Goal: Information Seeking & Learning: Learn about a topic

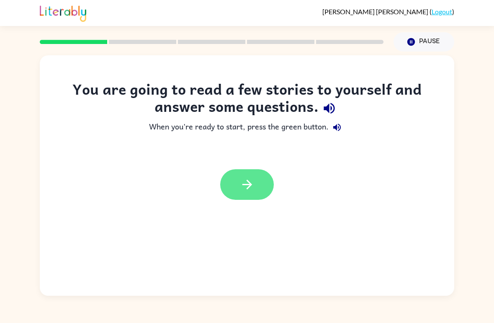
click at [240, 177] on icon "button" at bounding box center [247, 184] width 15 height 15
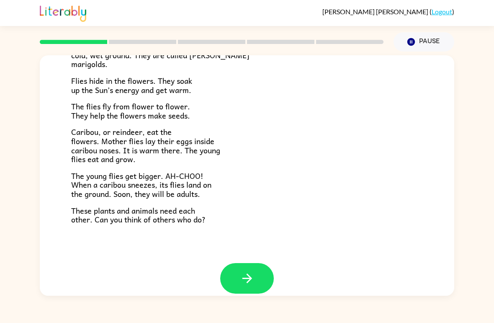
scroll to position [163, 0]
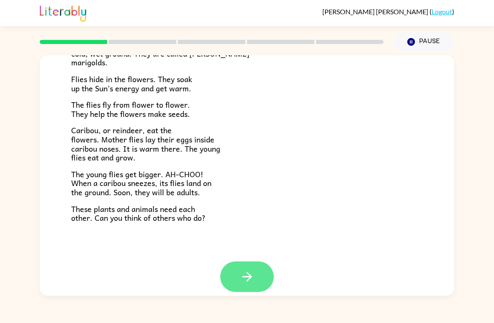
click at [242, 270] on icon "button" at bounding box center [247, 276] width 15 height 15
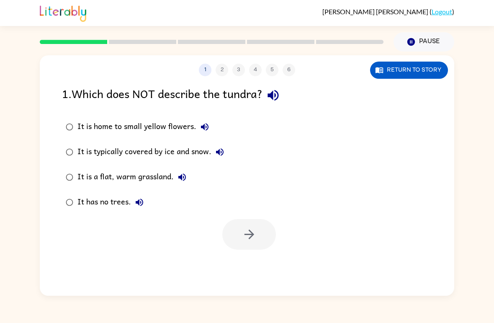
scroll to position [0, 0]
click at [428, 70] on button "Return to story" at bounding box center [409, 70] width 78 height 17
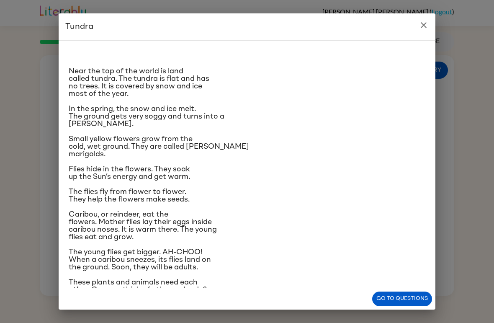
click at [425, 27] on icon "close" at bounding box center [424, 25] width 6 height 6
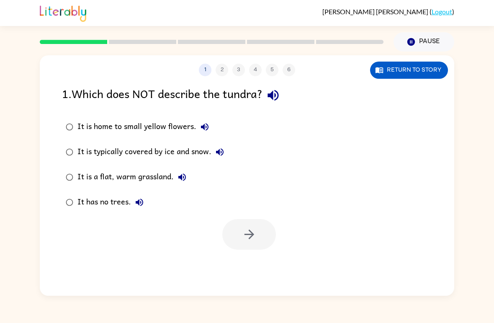
click at [129, 178] on div "It is a flat, warm grassland." at bounding box center [134, 177] width 113 height 17
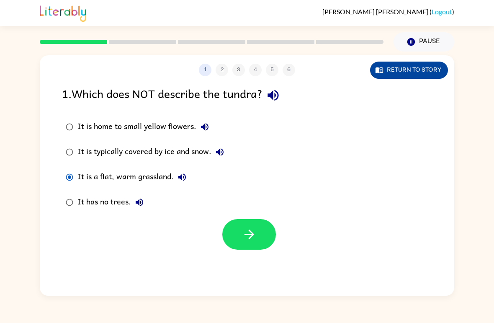
click at [414, 68] on button "Return to story" at bounding box center [409, 70] width 78 height 17
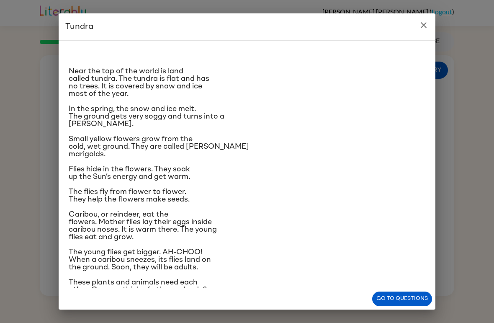
click at [422, 25] on icon "close" at bounding box center [424, 25] width 10 height 10
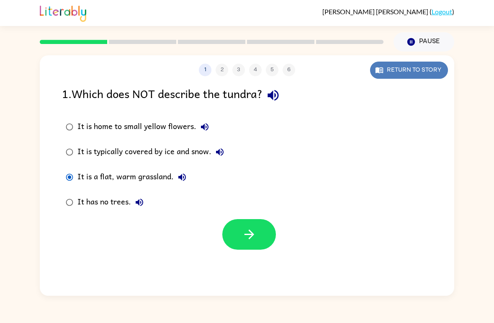
click at [429, 70] on button "Return to story" at bounding box center [409, 70] width 78 height 17
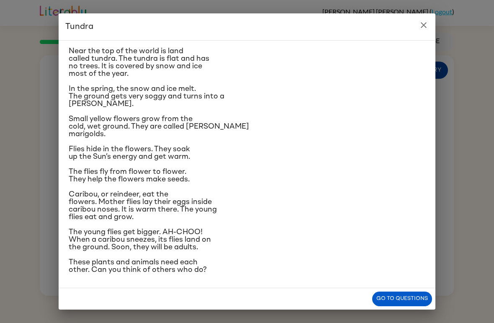
scroll to position [78, 0]
click at [426, 23] on icon "close" at bounding box center [424, 25] width 6 height 6
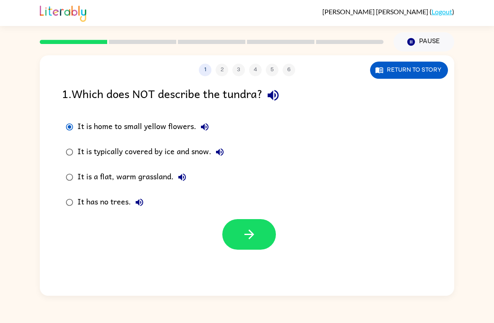
click at [96, 152] on div "It is typically covered by ice and snow." at bounding box center [153, 152] width 151 height 17
click at [111, 176] on div "It is a flat, warm grassland." at bounding box center [134, 177] width 113 height 17
click at [255, 236] on icon "button" at bounding box center [249, 234] width 15 height 15
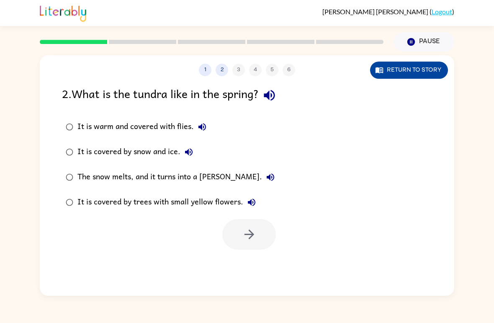
click at [428, 72] on button "Return to story" at bounding box center [409, 70] width 78 height 17
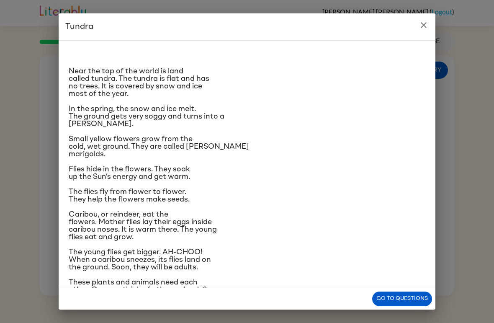
click at [419, 26] on button "close" at bounding box center [424, 25] width 17 height 17
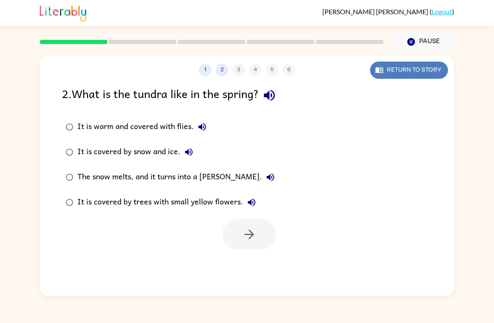
click at [427, 68] on button "Return to story" at bounding box center [409, 70] width 78 height 17
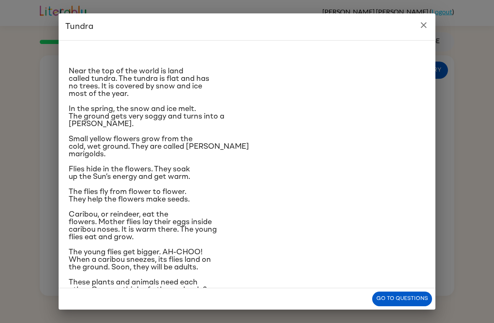
click at [419, 26] on button "close" at bounding box center [424, 25] width 17 height 17
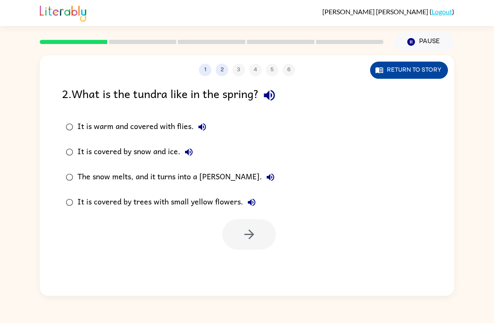
click at [431, 68] on button "Return to story" at bounding box center [409, 70] width 78 height 17
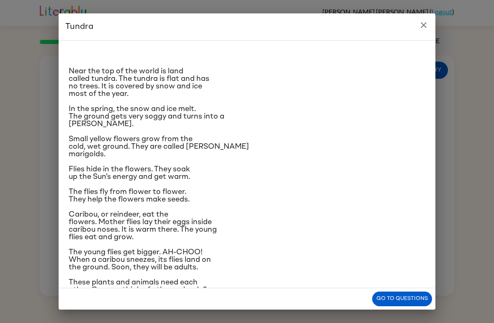
click at [420, 21] on icon "close" at bounding box center [424, 25] width 10 height 10
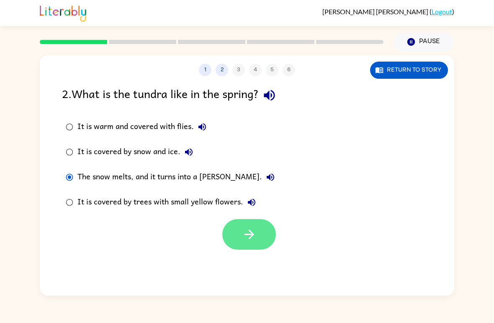
click at [252, 231] on icon "button" at bounding box center [249, 234] width 15 height 15
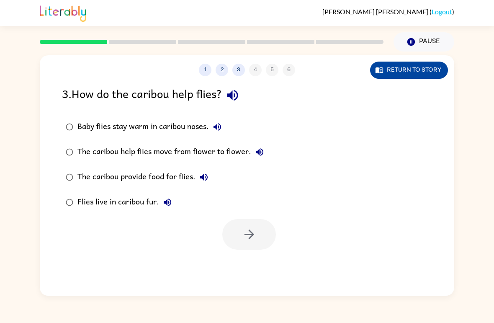
click at [435, 71] on button "Return to story" at bounding box center [409, 70] width 78 height 17
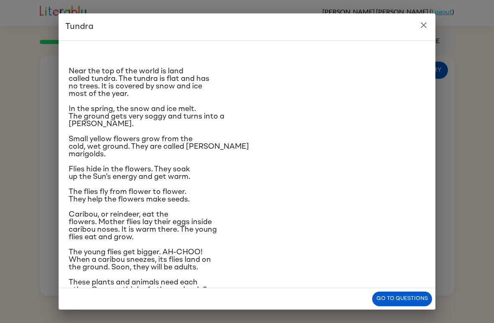
click at [420, 29] on icon "close" at bounding box center [424, 25] width 10 height 10
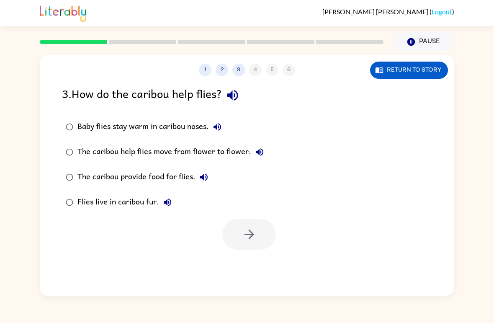
click at [112, 123] on div "Baby flies stay warm in caribou noses." at bounding box center [152, 127] width 148 height 17
click at [256, 233] on icon "button" at bounding box center [249, 234] width 15 height 15
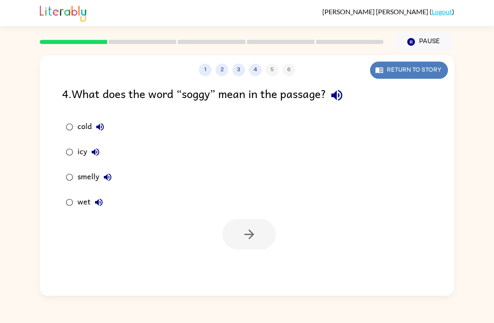
click at [419, 76] on button "Return to story" at bounding box center [409, 70] width 78 height 17
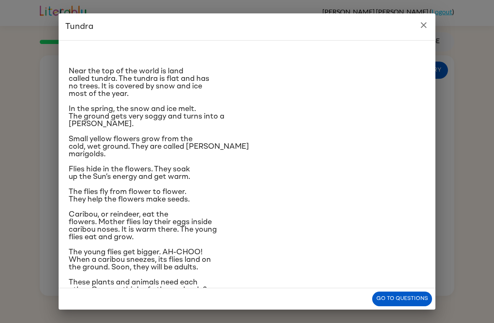
click at [421, 32] on button "close" at bounding box center [424, 25] width 17 height 17
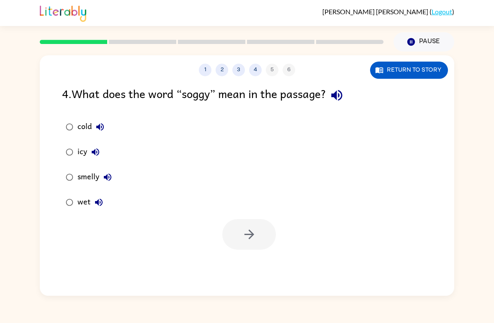
click at [90, 209] on div "wet" at bounding box center [93, 202] width 30 height 17
click at [253, 232] on icon "button" at bounding box center [249, 234] width 15 height 15
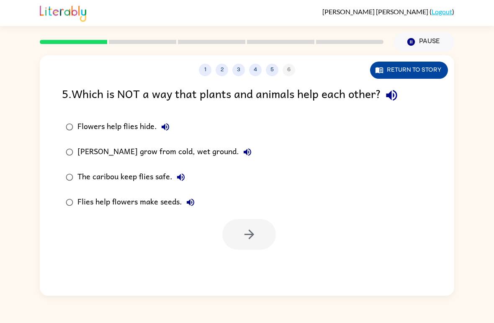
click at [428, 65] on button "Return to story" at bounding box center [409, 70] width 78 height 17
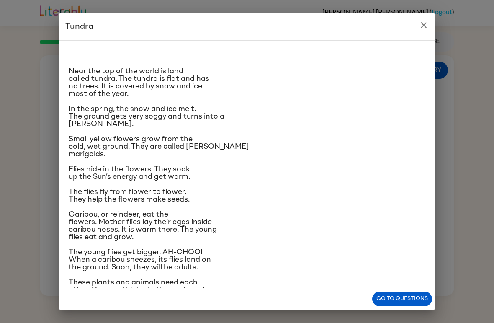
click at [423, 28] on icon "close" at bounding box center [424, 25] width 10 height 10
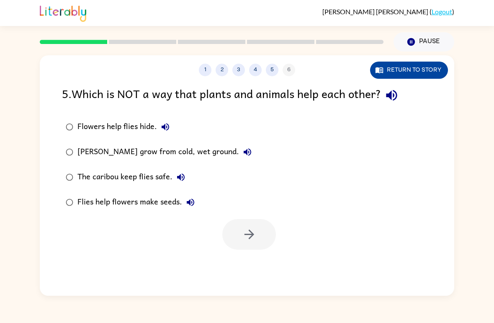
click at [428, 73] on button "Return to story" at bounding box center [409, 70] width 78 height 17
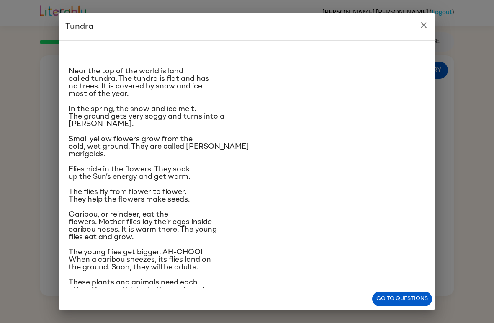
click at [423, 28] on icon "close" at bounding box center [424, 25] width 10 height 10
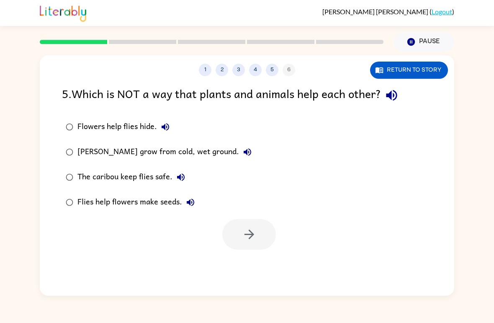
click at [167, 153] on div "[PERSON_NAME] grow from cold, wet ground." at bounding box center [167, 152] width 179 height 17
click at [249, 237] on icon "button" at bounding box center [249, 234] width 15 height 15
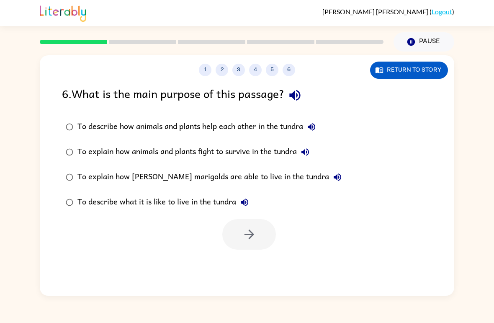
click at [158, 126] on div "To describe how animals and plants help each other in the tundra" at bounding box center [199, 127] width 243 height 17
click at [257, 233] on button "button" at bounding box center [249, 234] width 54 height 31
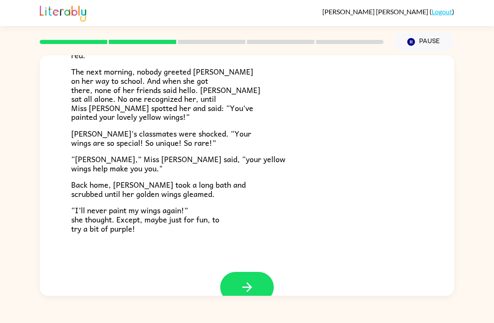
scroll to position [215, 0]
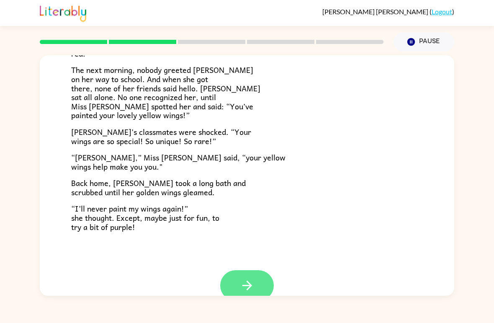
click at [252, 278] on icon "button" at bounding box center [247, 285] width 15 height 15
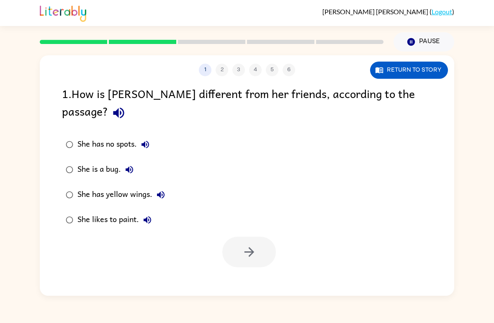
click at [132, 186] on div "She has yellow wings." at bounding box center [124, 194] width 92 height 17
click at [258, 237] on button "button" at bounding box center [249, 252] width 54 height 31
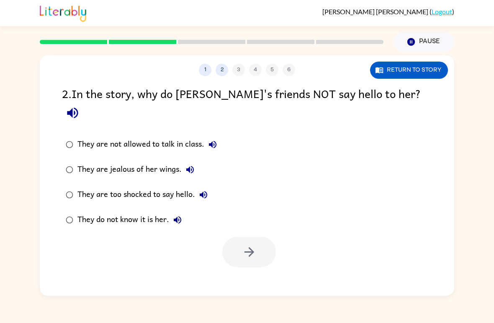
click at [152, 212] on div "They do not know it is her." at bounding box center [132, 220] width 109 height 17
click at [251, 245] on icon "button" at bounding box center [249, 252] width 15 height 15
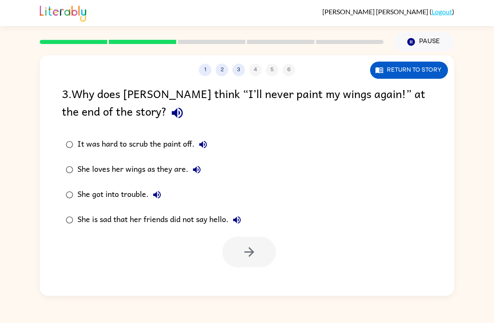
click at [159, 171] on div "She loves her wings as they are." at bounding box center [142, 169] width 128 height 17
click at [254, 254] on icon "button" at bounding box center [249, 252] width 15 height 15
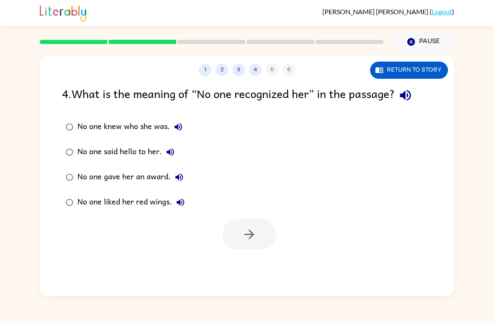
click at [159, 119] on div "No one knew who she was." at bounding box center [132, 127] width 109 height 17
click at [257, 235] on button "button" at bounding box center [249, 234] width 54 height 31
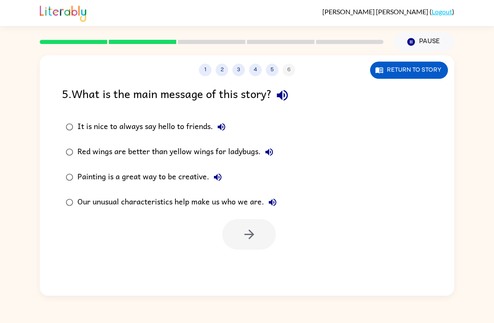
click at [154, 204] on div "Our unusual characteristics help make us who we are." at bounding box center [180, 202] width 204 height 17
click at [257, 238] on button "button" at bounding box center [249, 234] width 54 height 31
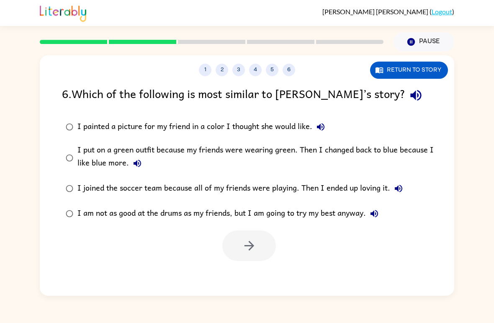
click at [124, 158] on div "I put on a green outfit because my friends were wearing green. Then I changed b…" at bounding box center [261, 158] width 366 height 28
click at [247, 245] on icon "button" at bounding box center [249, 245] width 15 height 15
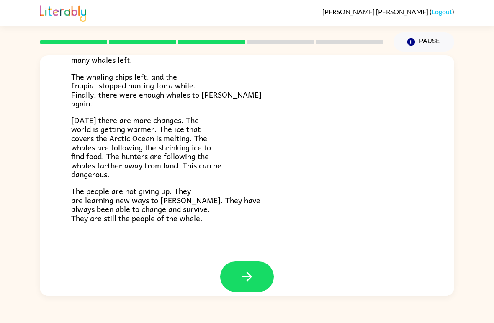
scroll to position [272, 0]
click at [246, 275] on icon "button" at bounding box center [247, 277] width 15 height 15
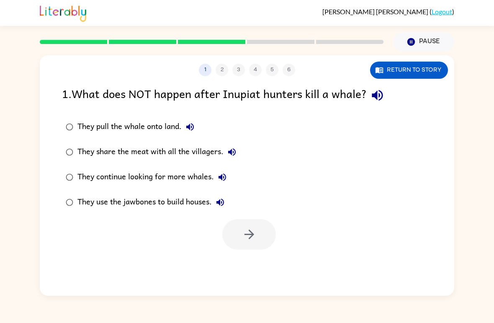
scroll to position [0, 0]
click at [148, 176] on div "They continue looking for more whales." at bounding box center [154, 177] width 153 height 17
click at [253, 240] on icon "button" at bounding box center [249, 234] width 15 height 15
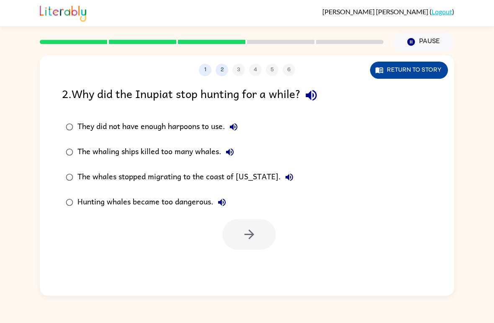
click at [429, 72] on button "Return to story" at bounding box center [409, 70] width 78 height 17
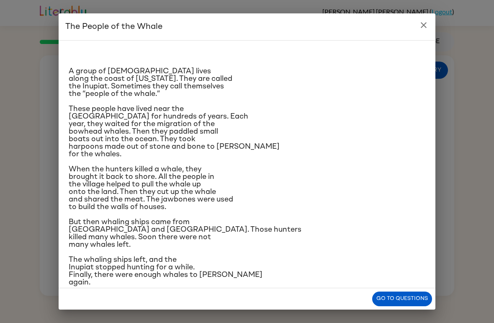
click at [420, 28] on icon "close" at bounding box center [424, 25] width 10 height 10
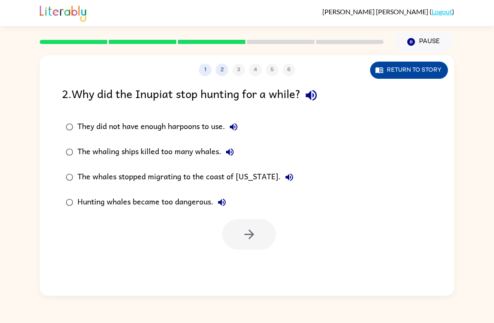
click at [417, 71] on button "Return to story" at bounding box center [409, 70] width 78 height 17
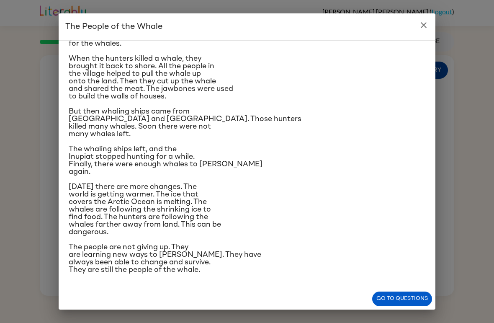
scroll to position [201, 0]
click at [424, 26] on icon "close" at bounding box center [424, 25] width 10 height 10
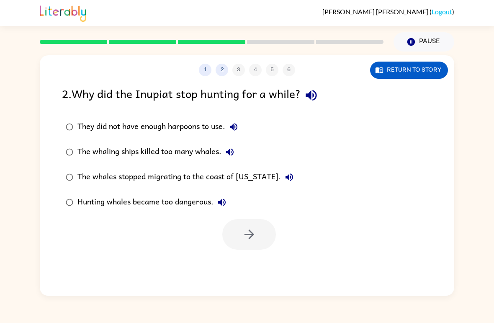
click at [166, 157] on div "The whaling ships killed too many whales." at bounding box center [158, 152] width 161 height 17
click at [259, 230] on button "button" at bounding box center [249, 234] width 54 height 31
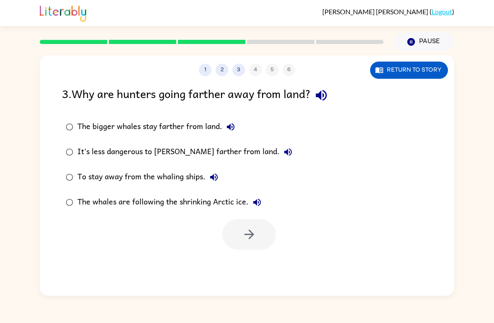
click at [152, 202] on div "The whales are following the shrinking Arctic ice." at bounding box center [172, 202] width 188 height 17
click at [255, 233] on icon "button" at bounding box center [249, 234] width 15 height 15
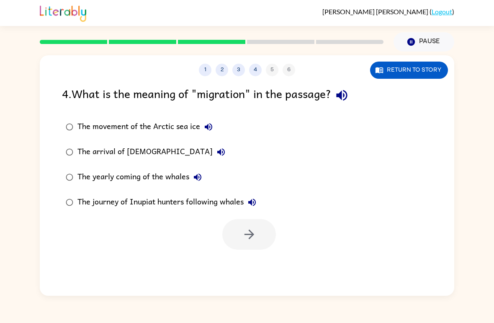
click at [201, 197] on div "The journey of Inupiat hunters following whales" at bounding box center [169, 202] width 183 height 17
click at [244, 238] on icon "button" at bounding box center [249, 234] width 15 height 15
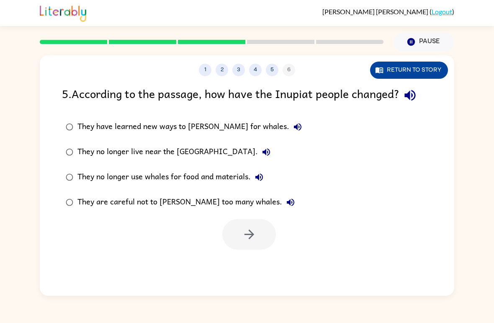
click at [415, 62] on button "Return to story" at bounding box center [409, 70] width 78 height 17
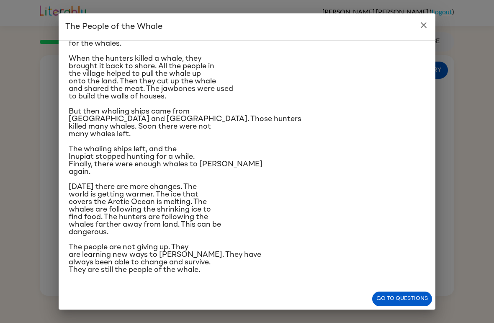
click at [425, 21] on icon "close" at bounding box center [424, 25] width 10 height 10
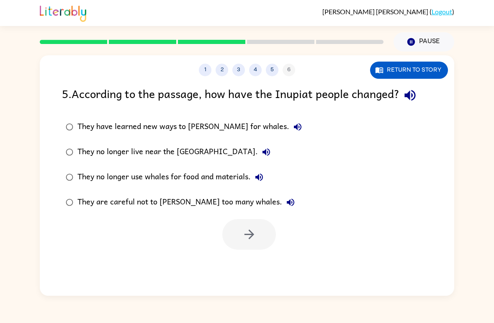
click at [215, 116] on label "They have learned new ways to [PERSON_NAME] for whales." at bounding box center [183, 126] width 253 height 25
click at [250, 238] on icon "button" at bounding box center [249, 235] width 10 height 10
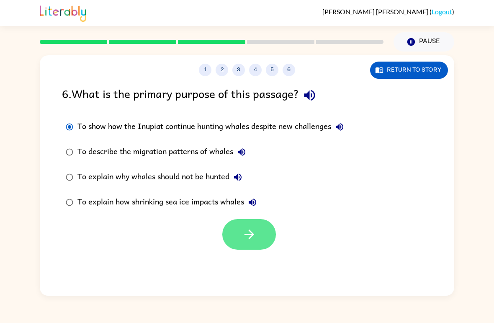
click at [251, 237] on icon "button" at bounding box center [249, 235] width 10 height 10
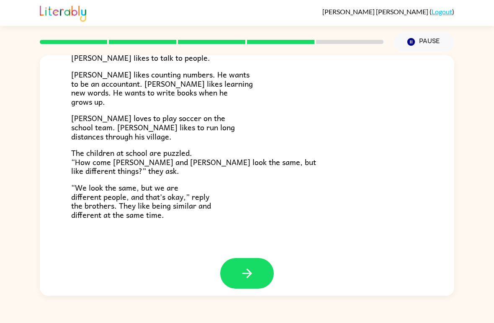
scroll to position [174, 0]
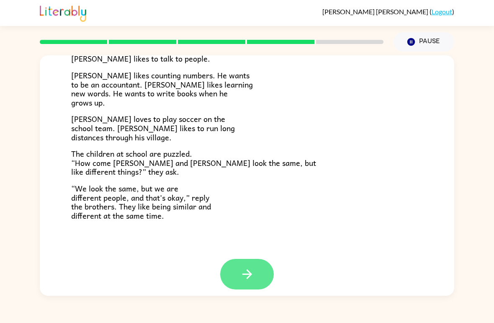
click at [256, 262] on button "button" at bounding box center [247, 274] width 54 height 31
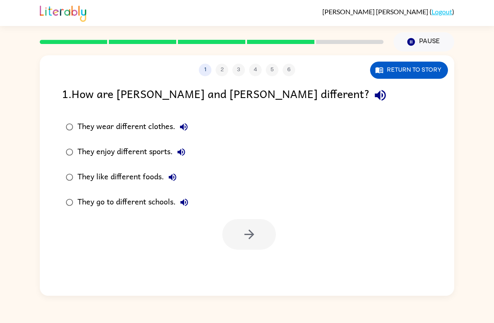
click at [138, 147] on div "They enjoy different sports." at bounding box center [134, 152] width 112 height 17
click at [248, 232] on icon "button" at bounding box center [249, 234] width 15 height 15
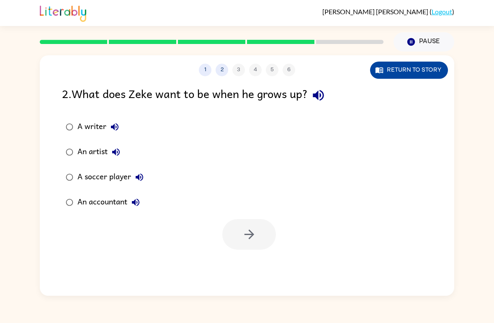
click at [418, 72] on button "Return to story" at bounding box center [409, 70] width 78 height 17
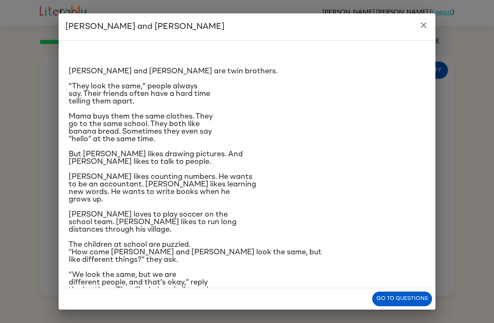
click at [422, 31] on button "close" at bounding box center [424, 25] width 17 height 17
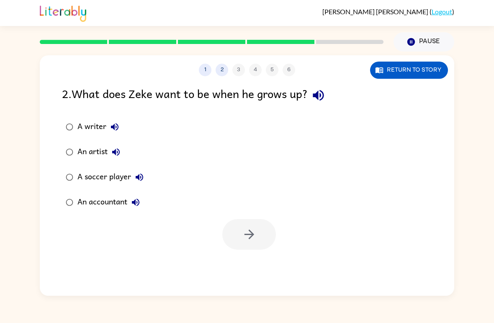
click at [107, 128] on button "A writer" at bounding box center [114, 127] width 17 height 17
click at [96, 129] on div "A writer" at bounding box center [101, 127] width 46 height 17
click at [248, 227] on button "button" at bounding box center [249, 234] width 54 height 31
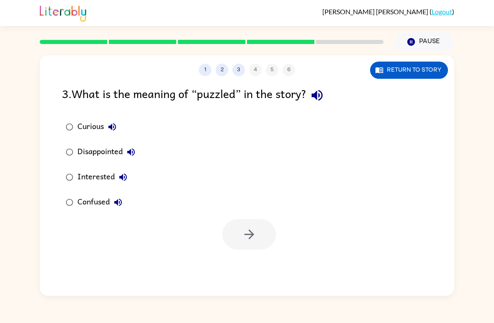
click at [94, 198] on div "Confused" at bounding box center [102, 202] width 49 height 17
click at [251, 233] on icon "button" at bounding box center [249, 235] width 10 height 10
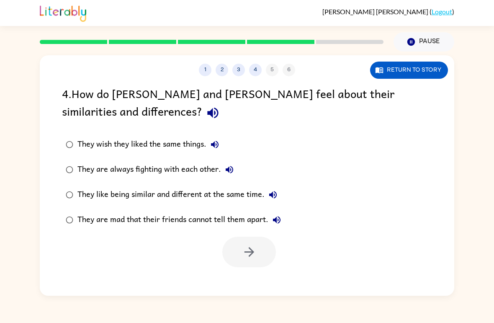
click at [129, 190] on div "They like being similar and different at the same time." at bounding box center [180, 194] width 204 height 17
click at [251, 255] on icon "button" at bounding box center [249, 252] width 10 height 10
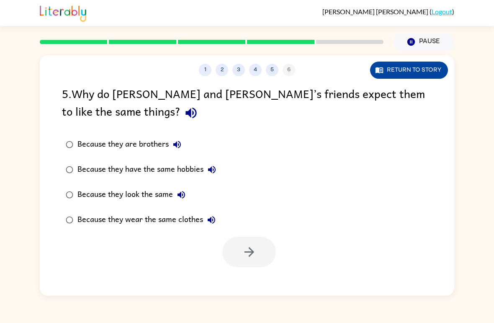
click at [424, 72] on button "Return to story" at bounding box center [409, 70] width 78 height 17
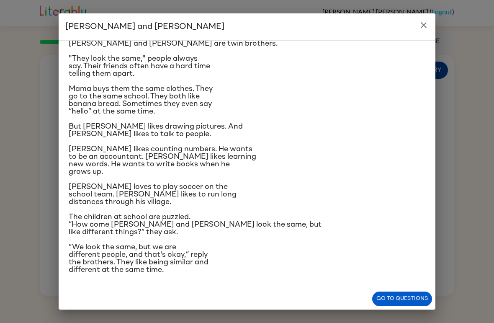
scroll to position [88, 0]
click at [427, 29] on icon "close" at bounding box center [424, 25] width 10 height 10
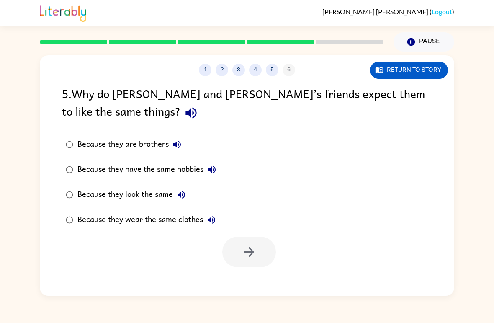
click at [159, 198] on div "Because they look the same" at bounding box center [134, 194] width 112 height 17
click at [254, 248] on icon "button" at bounding box center [249, 252] width 15 height 15
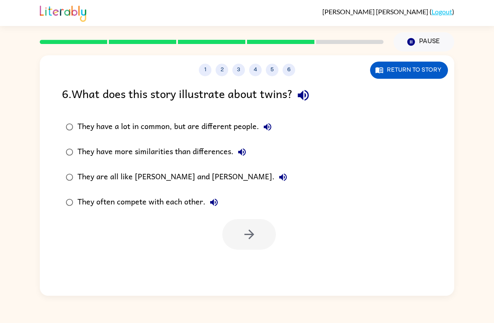
click at [185, 120] on div "They have a lot in common, but are different people." at bounding box center [177, 127] width 199 height 17
click at [249, 235] on icon "button" at bounding box center [249, 234] width 15 height 15
